Goal: Task Accomplishment & Management: Manage account settings

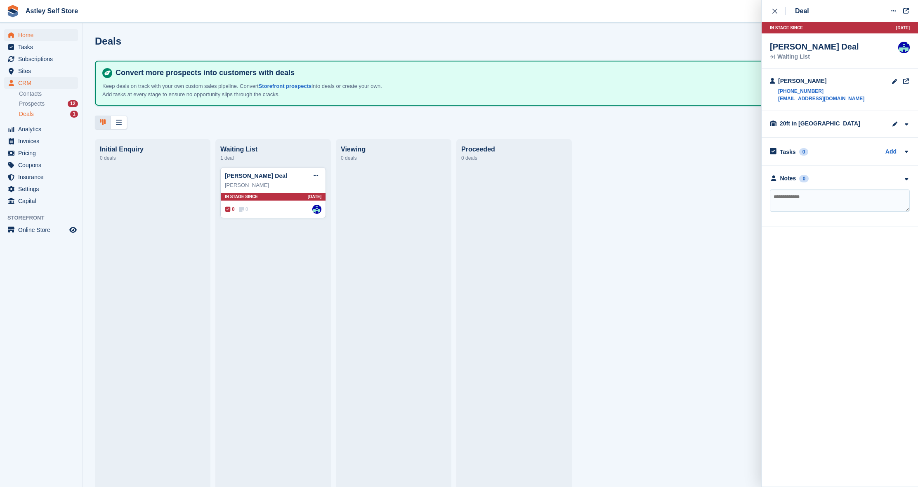
click at [29, 34] on span "Home" at bounding box center [42, 35] width 49 height 12
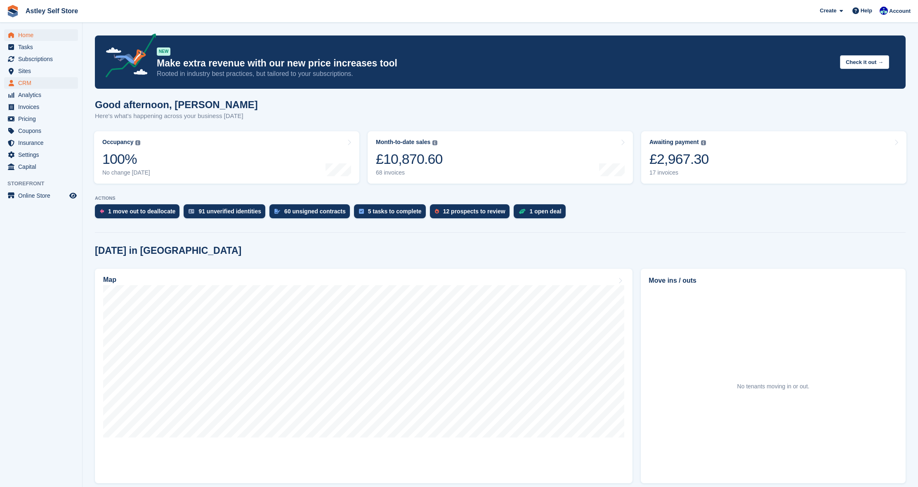
click at [27, 82] on span "CRM" at bounding box center [42, 83] width 49 height 12
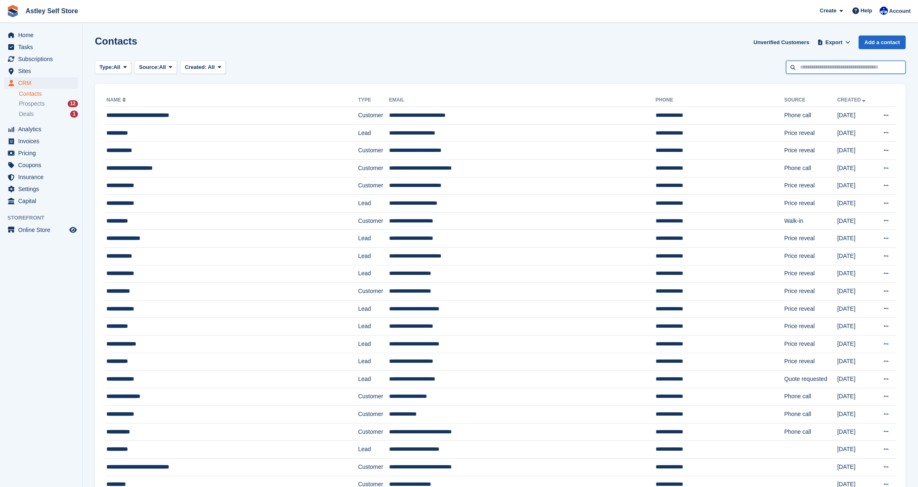
click at [821, 70] on input "text" at bounding box center [846, 68] width 120 height 14
type input "*******"
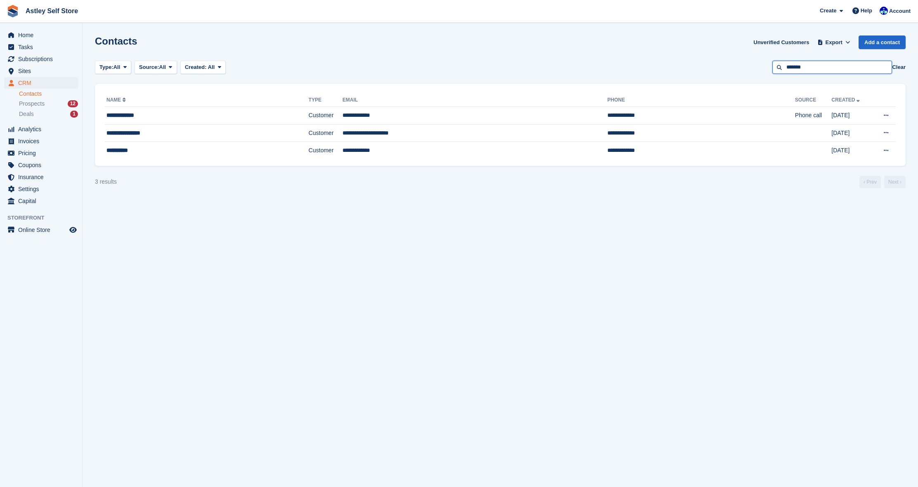
drag, startPoint x: 811, startPoint y: 68, endPoint x: 749, endPoint y: 69, distance: 61.9
click at [749, 69] on div "Type: All All Lead Customer Source: All All Storefront Backoffice Pre-Opening i…" at bounding box center [500, 68] width 810 height 14
type input "*******"
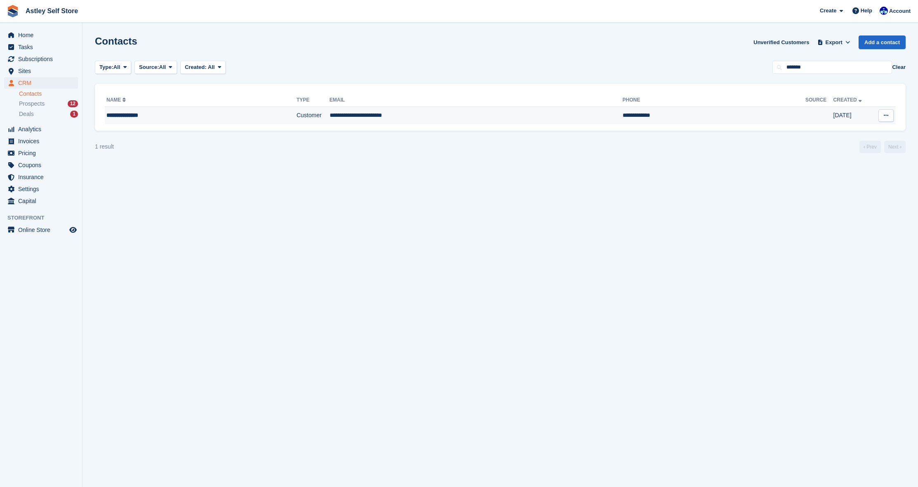
click at [135, 112] on div "**********" at bounding box center [178, 115] width 144 height 9
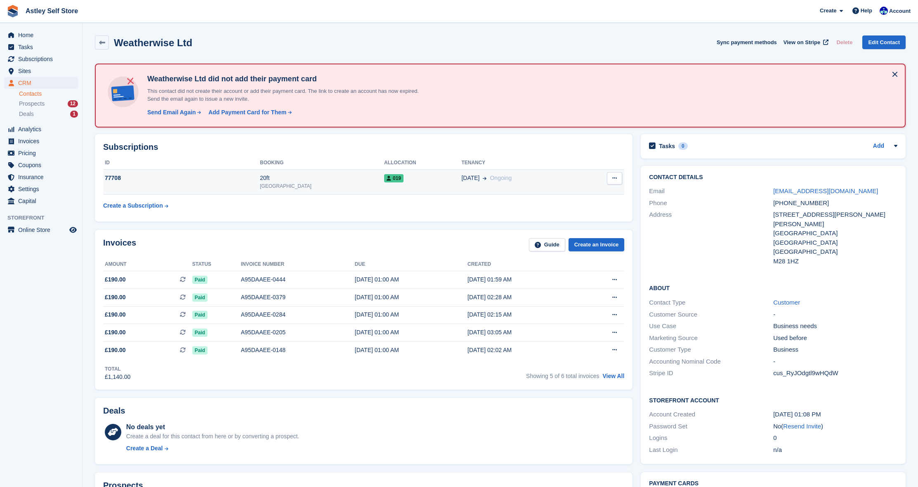
click at [125, 178] on div "77708" at bounding box center [181, 178] width 157 height 9
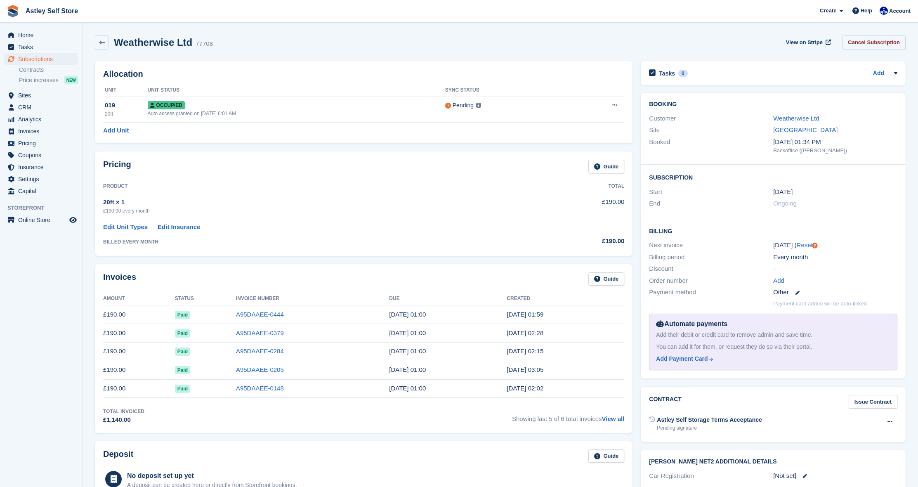
click at [859, 41] on link "Cancel Subscription" at bounding box center [874, 42] width 64 height 14
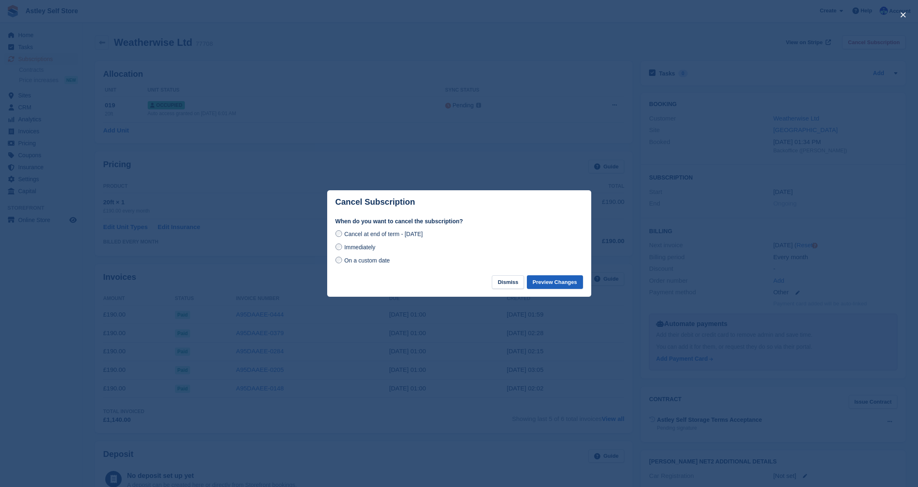
click at [556, 284] on button "Preview Changes" at bounding box center [555, 282] width 56 height 14
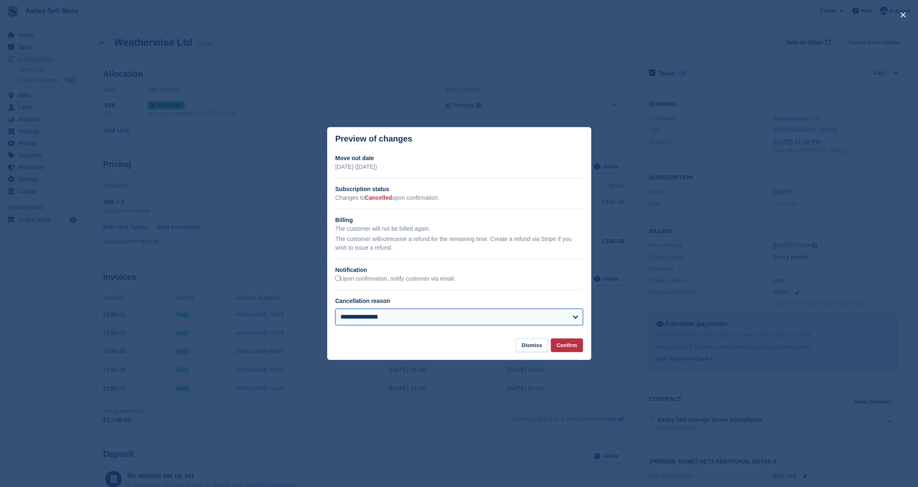
select select "**********"
click at [566, 348] on button "Confirm" at bounding box center [567, 345] width 32 height 14
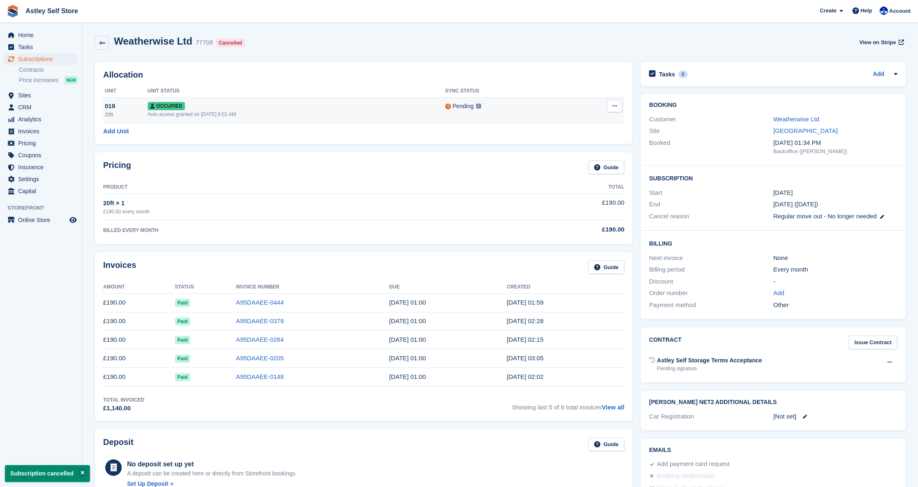
click at [618, 103] on button at bounding box center [614, 106] width 15 height 12
click at [562, 152] on p "Deallocate" at bounding box center [582, 150] width 72 height 11
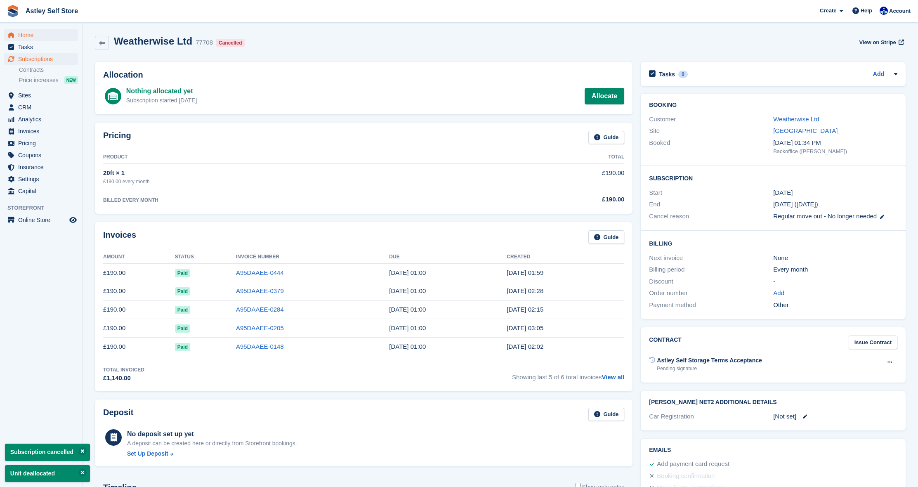
click at [29, 37] on span "Home" at bounding box center [42, 35] width 49 height 12
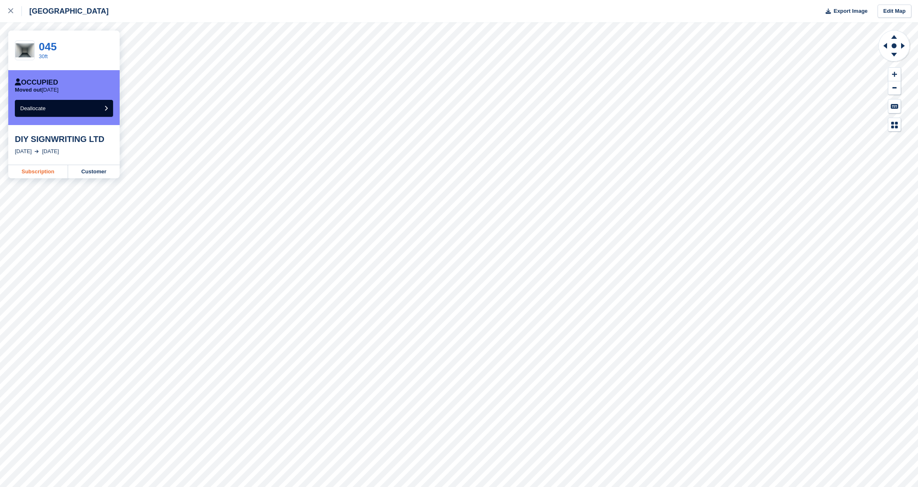
click at [35, 171] on link "Subscription" at bounding box center [38, 171] width 60 height 13
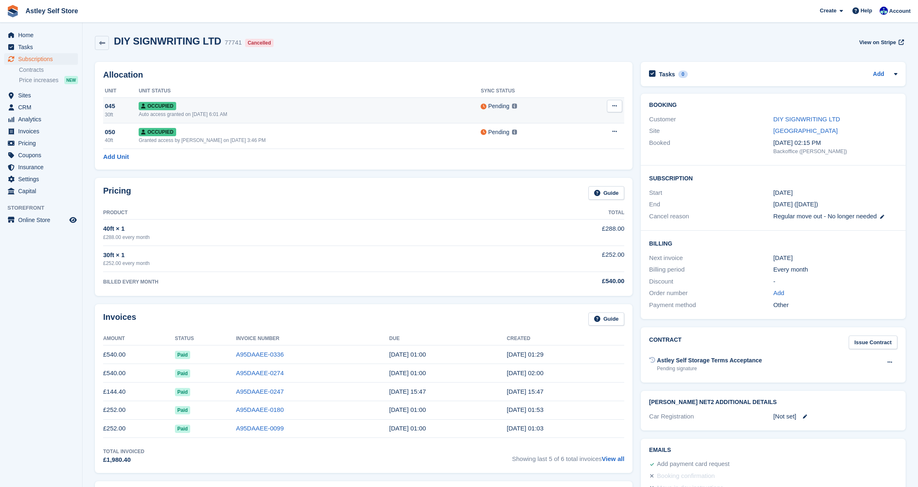
click at [616, 107] on icon at bounding box center [614, 105] width 5 height 5
click at [561, 151] on p "Deallocate" at bounding box center [582, 150] width 72 height 11
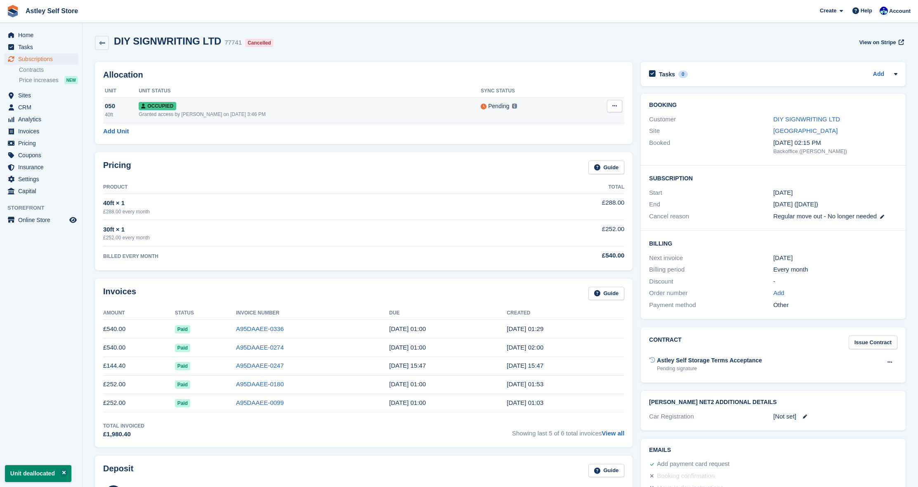
click at [613, 107] on icon at bounding box center [614, 105] width 5 height 5
click at [565, 150] on p "Deallocate" at bounding box center [582, 150] width 72 height 11
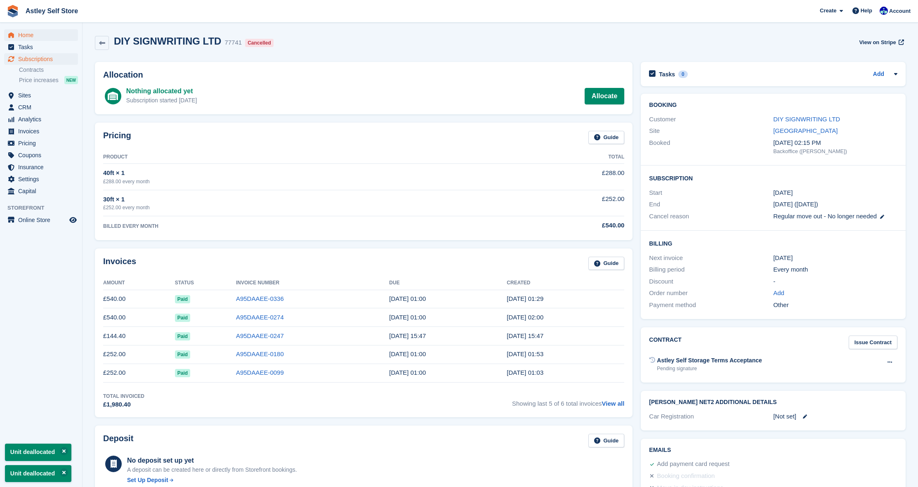
click at [26, 33] on span "Home" at bounding box center [42, 35] width 49 height 12
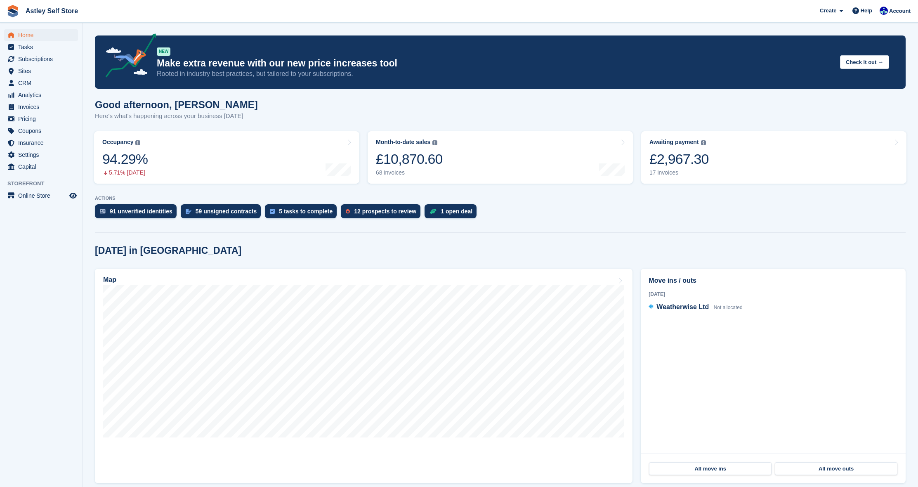
click at [28, 35] on span "Home" at bounding box center [42, 35] width 49 height 12
click at [26, 84] on span "CRM" at bounding box center [42, 83] width 49 height 12
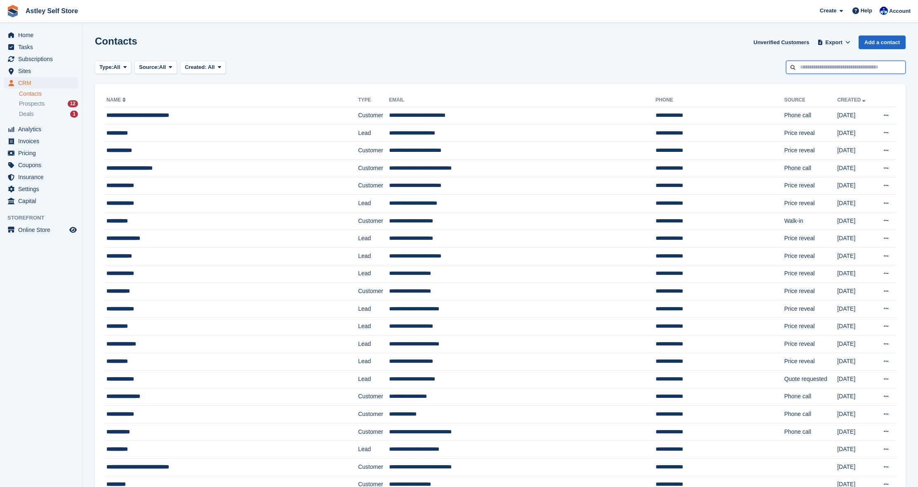
click at [811, 66] on input "text" at bounding box center [846, 68] width 120 height 14
type input "***"
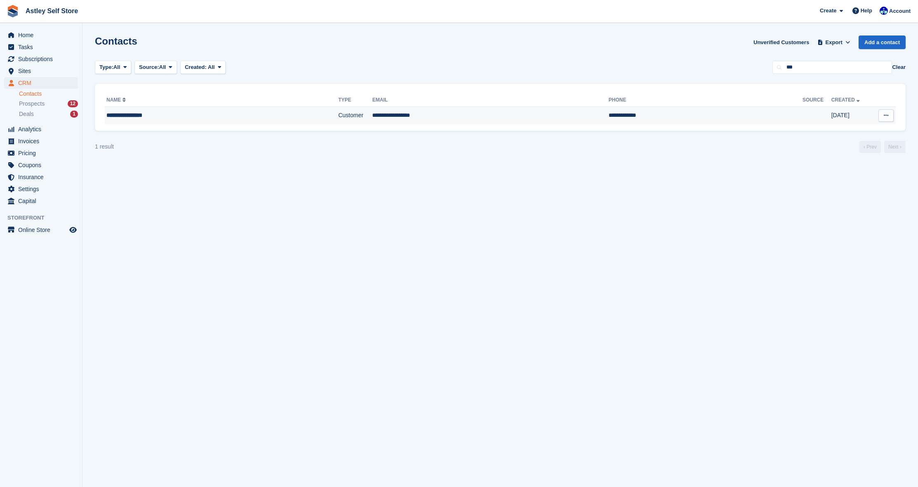
click at [141, 117] on div "**********" at bounding box center [191, 115] width 170 height 9
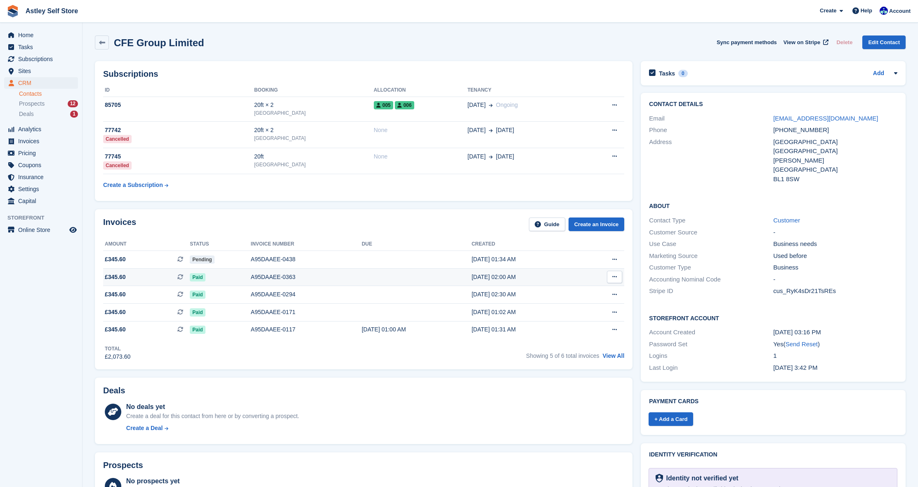
click at [275, 277] on div "A95DAAEE-0363" at bounding box center [306, 277] width 111 height 9
click at [271, 260] on div "A95DAAEE-0438" at bounding box center [306, 259] width 111 height 9
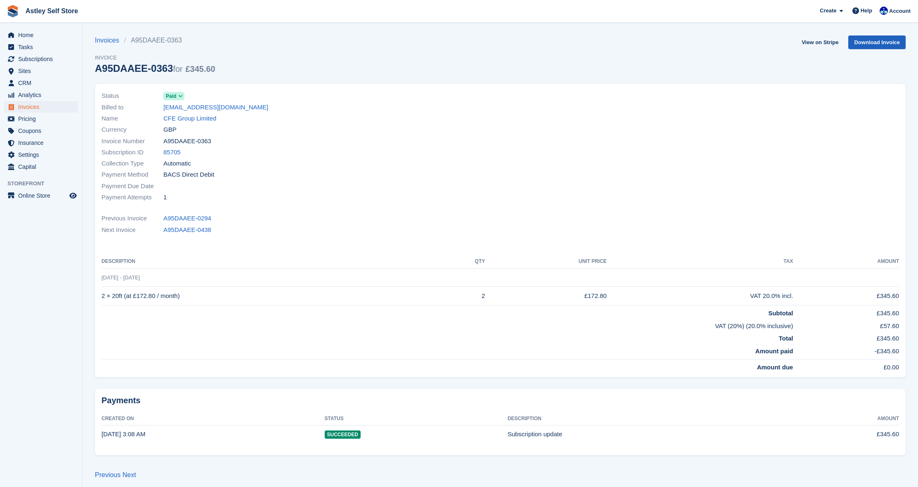
click at [873, 44] on link "Download Invoice" at bounding box center [876, 42] width 57 height 14
click at [809, 42] on link "View on Stripe" at bounding box center [819, 42] width 43 height 14
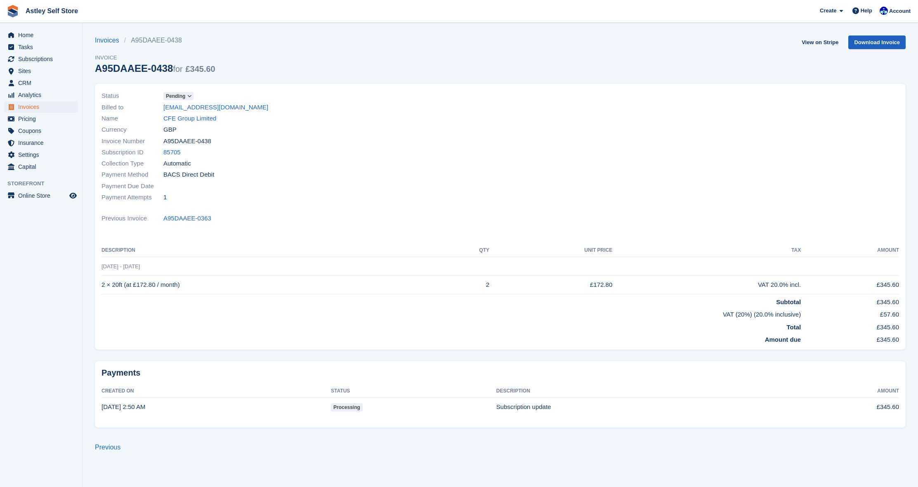
click at [873, 42] on link "Download Invoice" at bounding box center [876, 42] width 57 height 14
